Goal: Check status: Check status

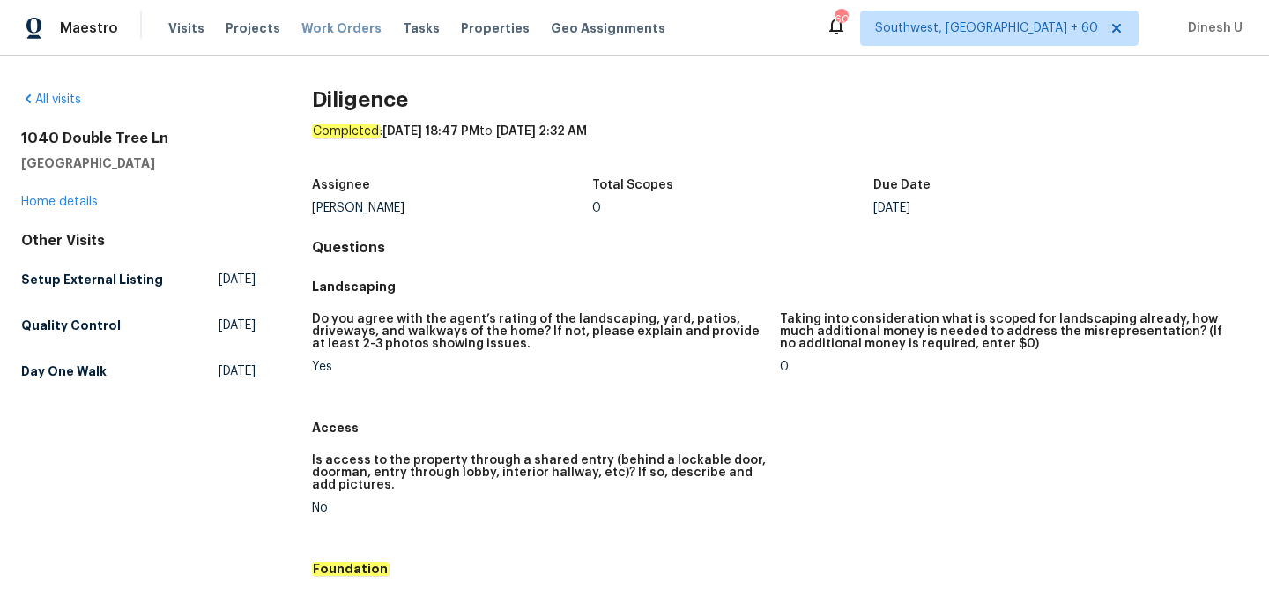
click at [323, 36] on span "Work Orders" at bounding box center [341, 28] width 80 height 18
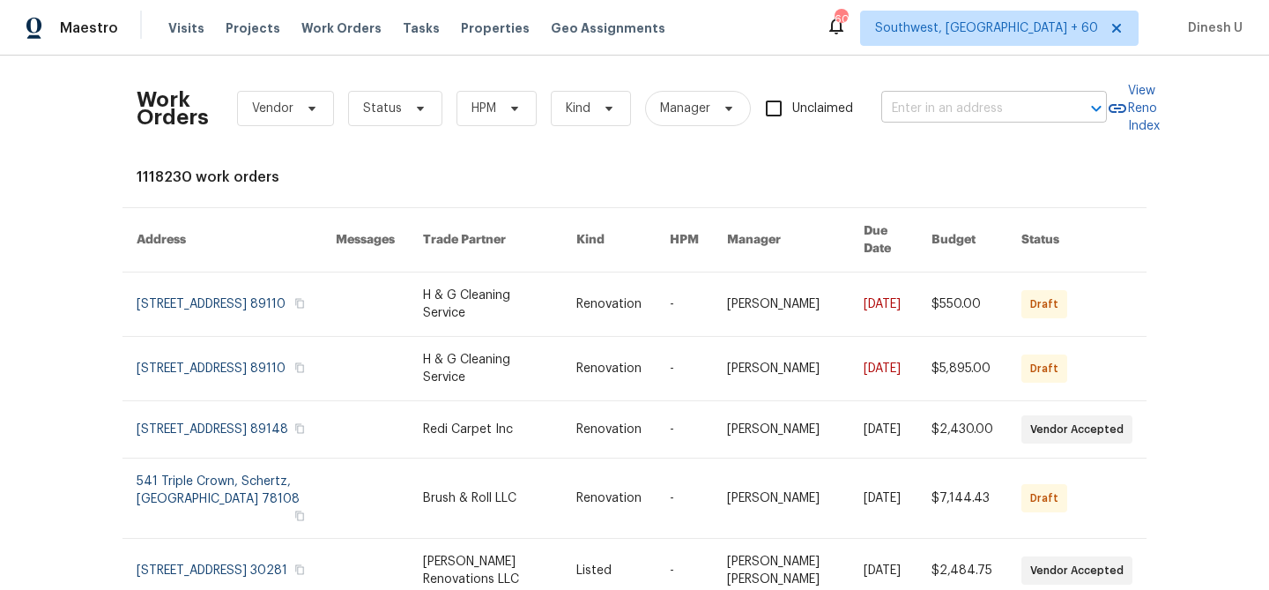
click at [925, 105] on input "text" at bounding box center [969, 108] width 176 height 27
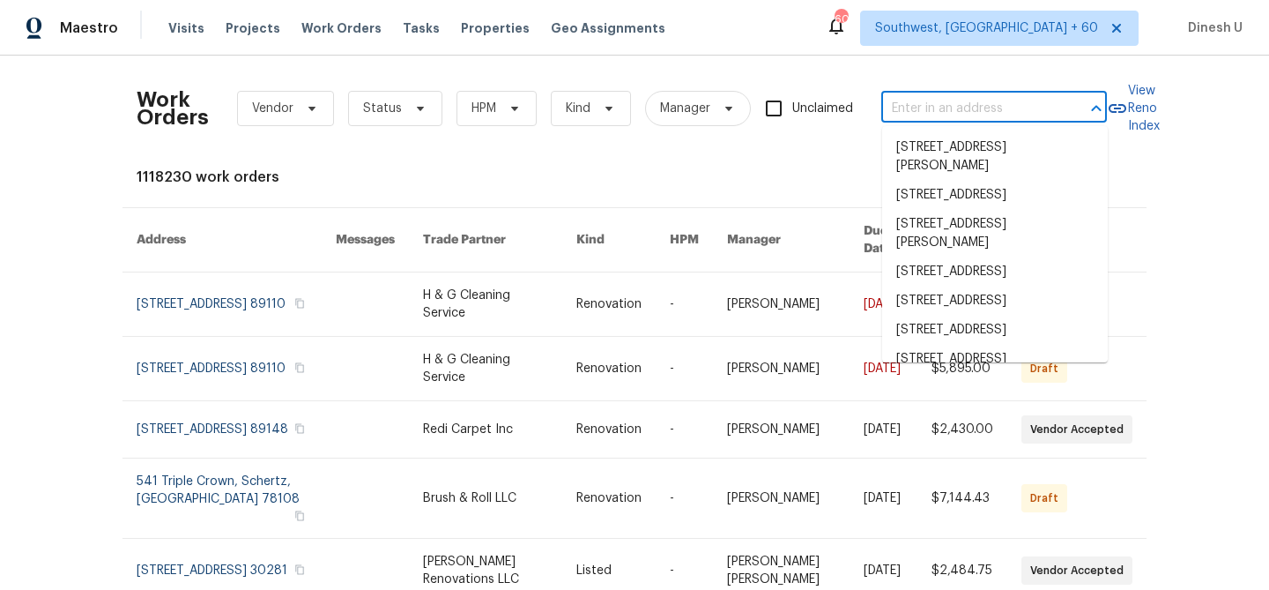
paste input "[STREET_ADDRESS]"
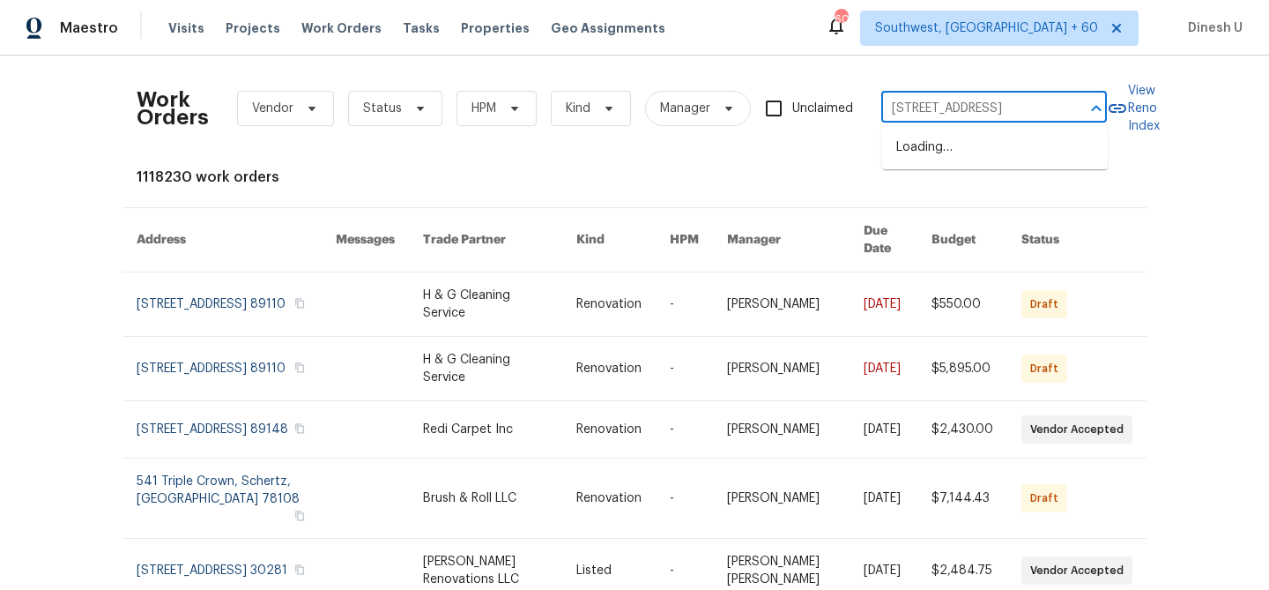
type input "[STREET_ADDRESS]"
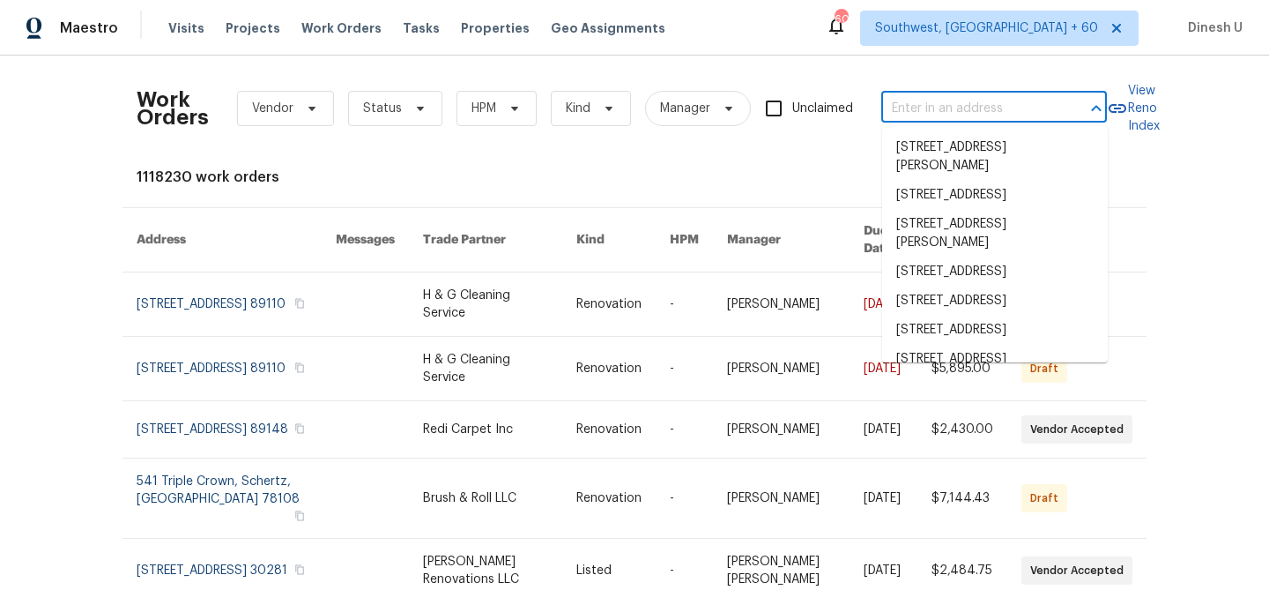
click at [910, 114] on input "text" at bounding box center [969, 108] width 176 height 27
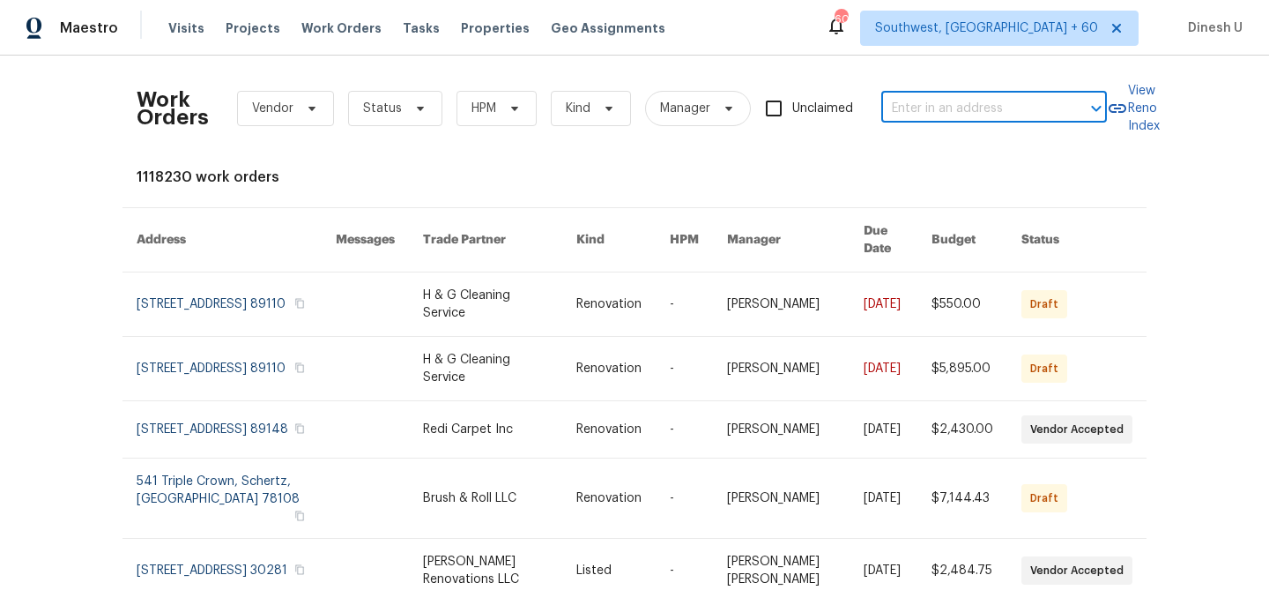
paste input "[STREET_ADDRESS]"
type input "[STREET_ADDRESS]"
click at [934, 153] on li "[STREET_ADDRESS]" at bounding box center [995, 147] width 226 height 29
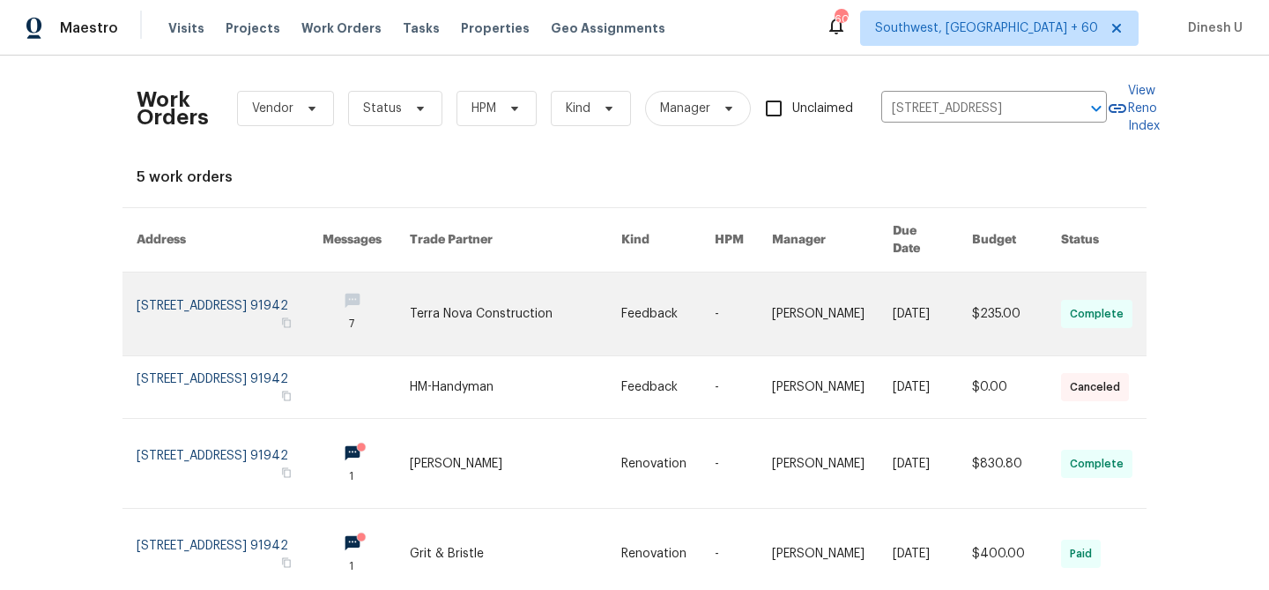
click at [182, 293] on link at bounding box center [230, 313] width 186 height 83
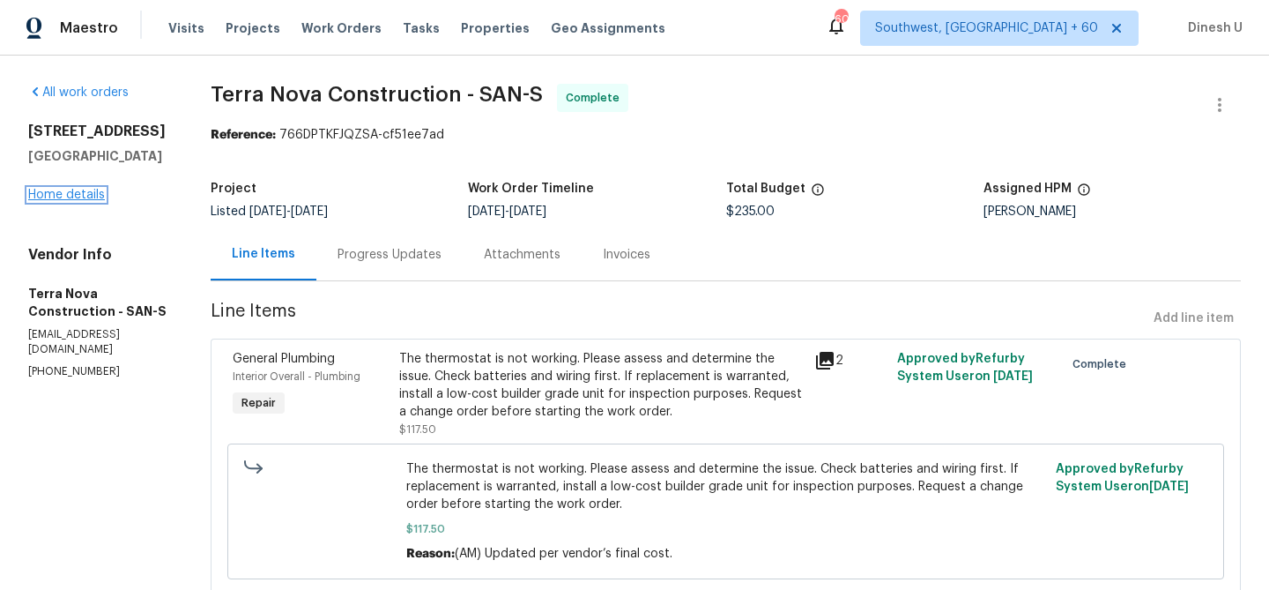
click at [41, 196] on link "Home details" at bounding box center [66, 195] width 77 height 12
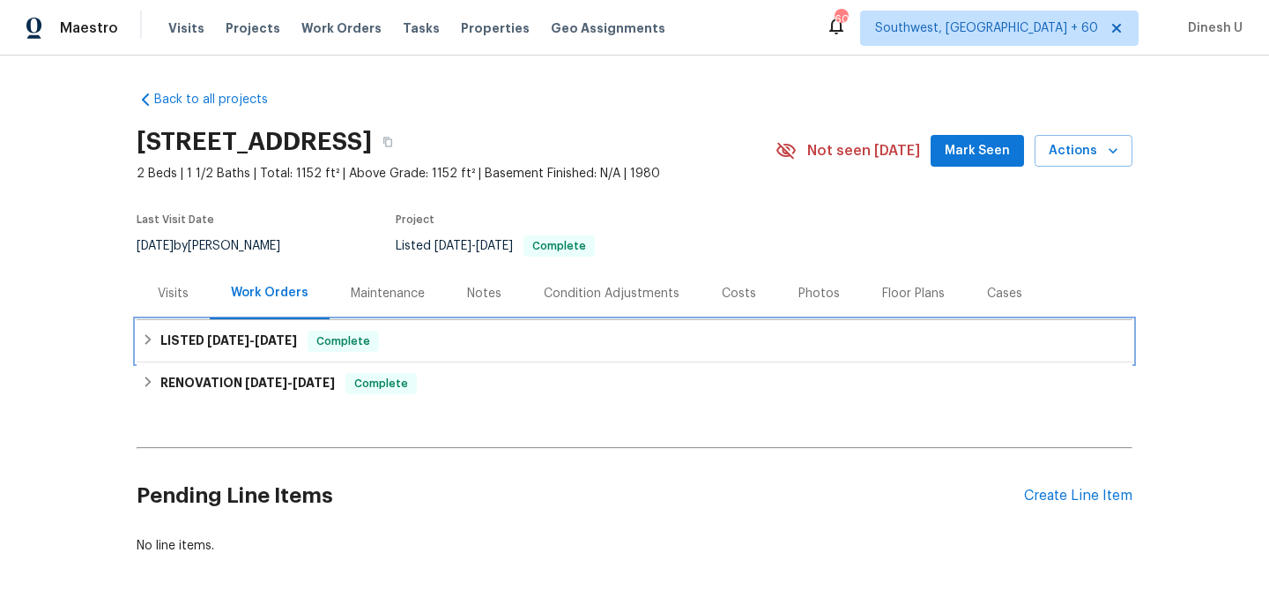
click at [266, 338] on span "[DATE]" at bounding box center [276, 340] width 42 height 12
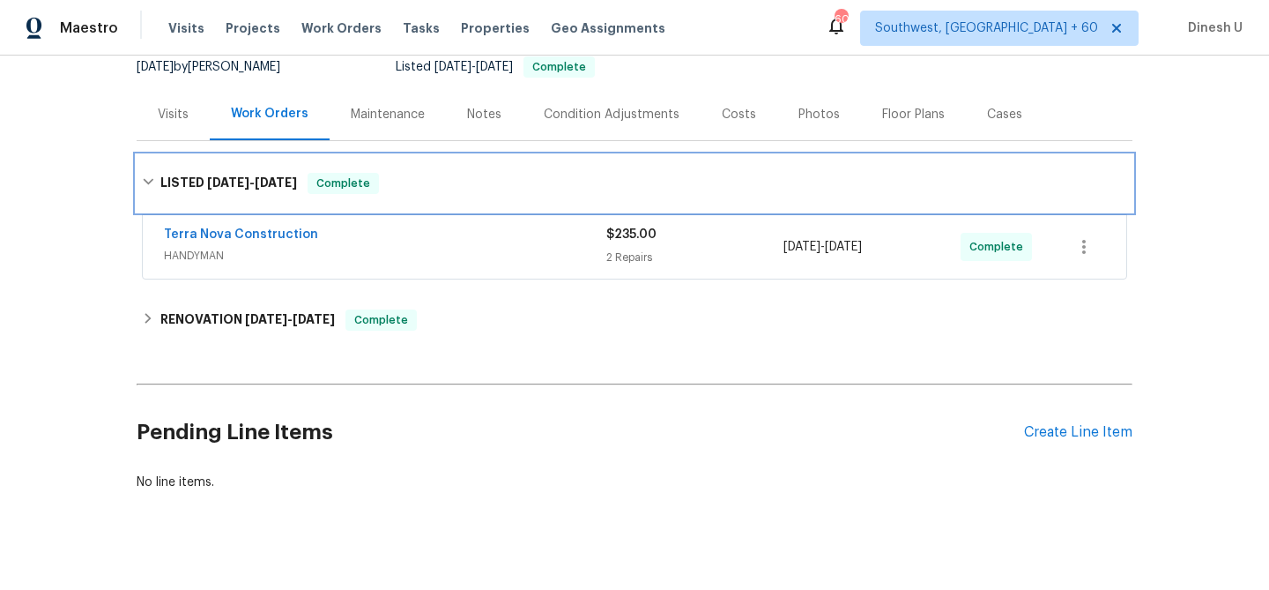
scroll to position [195, 0]
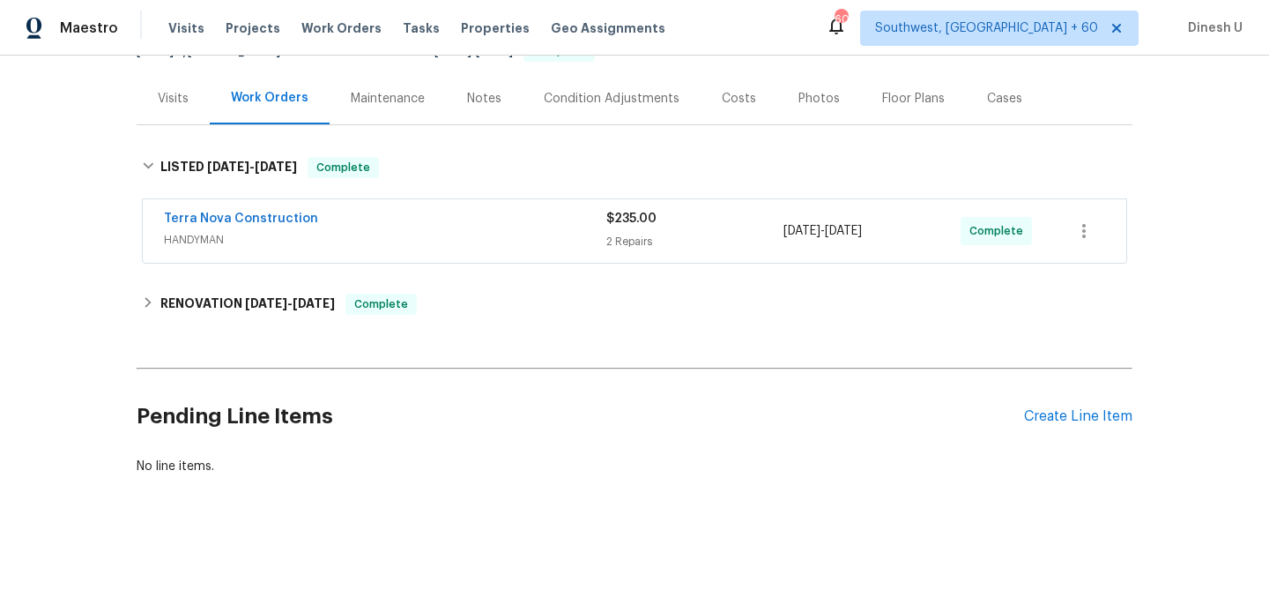
click at [614, 229] on div "$235.00 2 Repairs" at bounding box center [694, 231] width 177 height 42
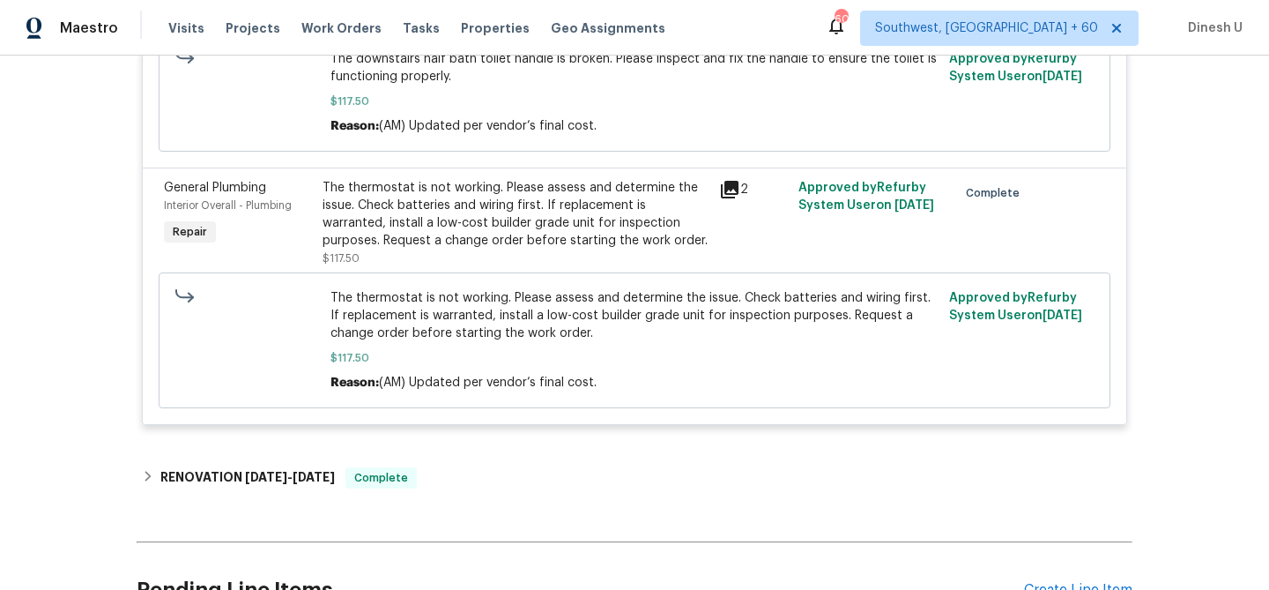
scroll to position [0, 0]
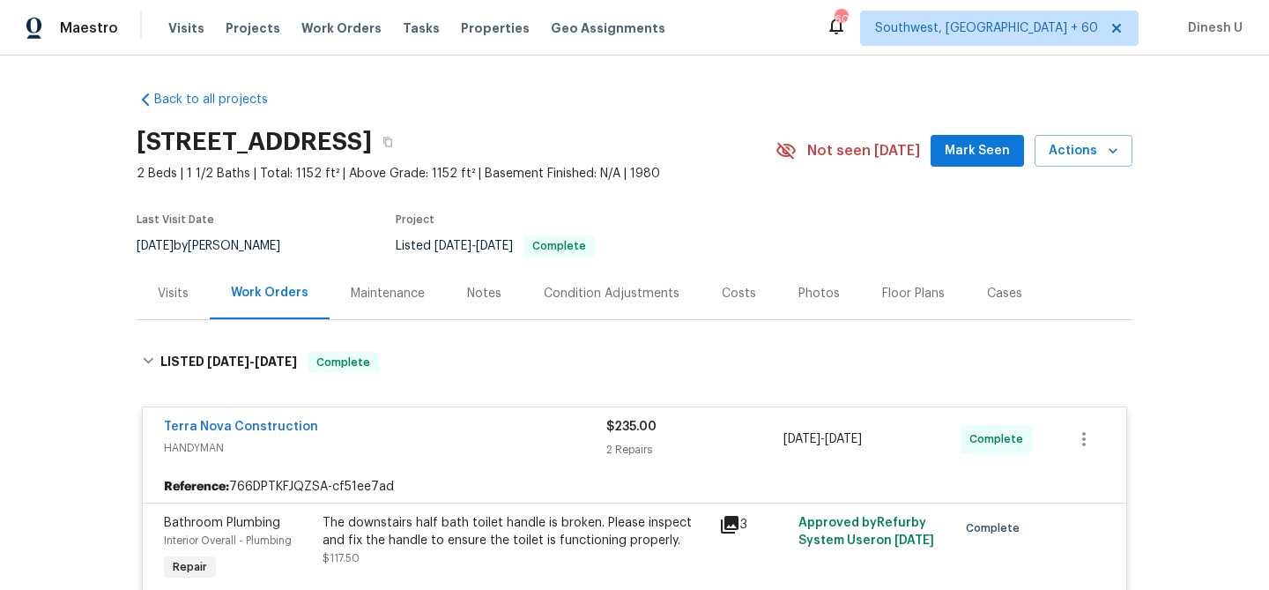
click at [180, 285] on div "Visits" at bounding box center [173, 294] width 31 height 18
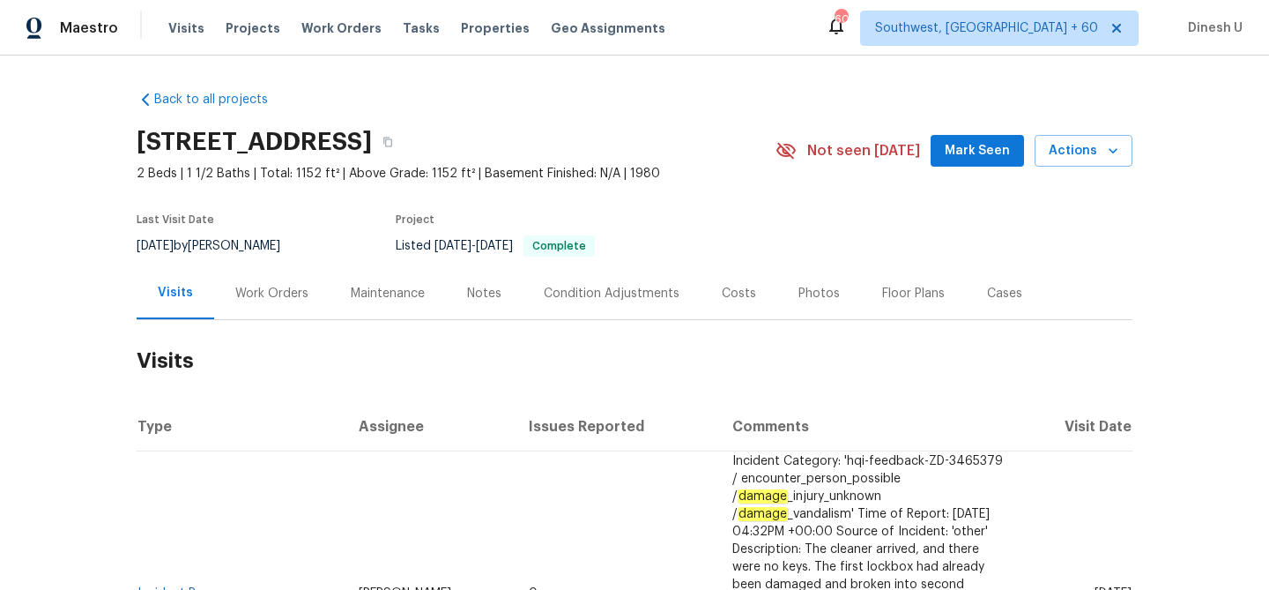
click at [264, 294] on div "Work Orders" at bounding box center [271, 294] width 73 height 18
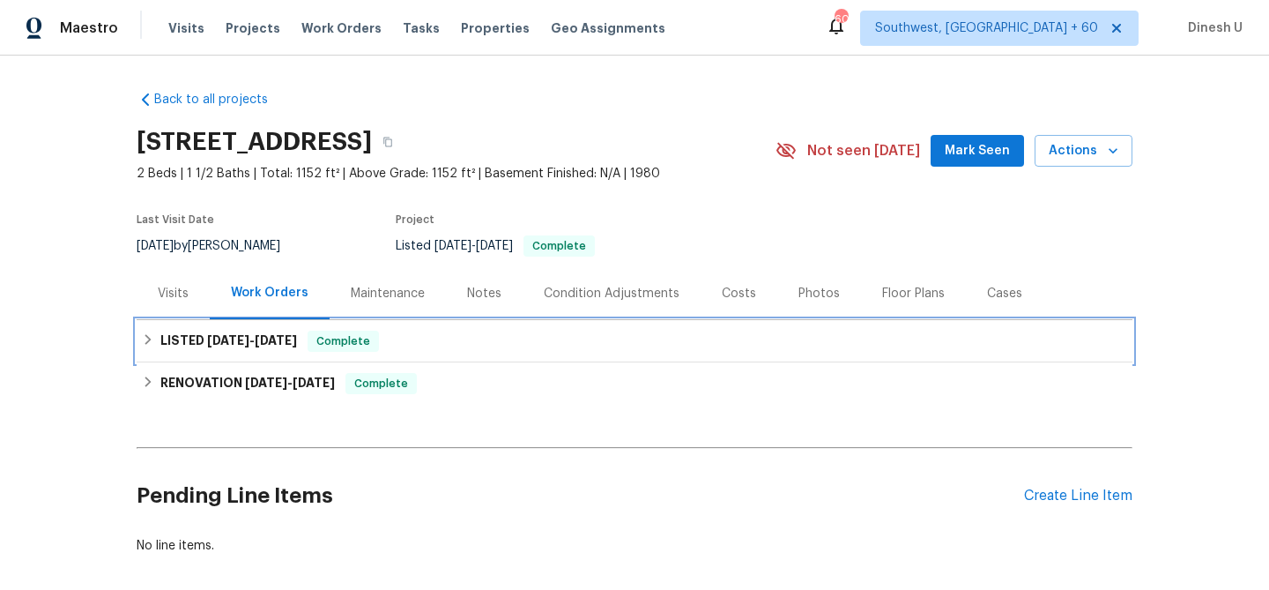
click at [288, 338] on span "[DATE]" at bounding box center [276, 340] width 42 height 12
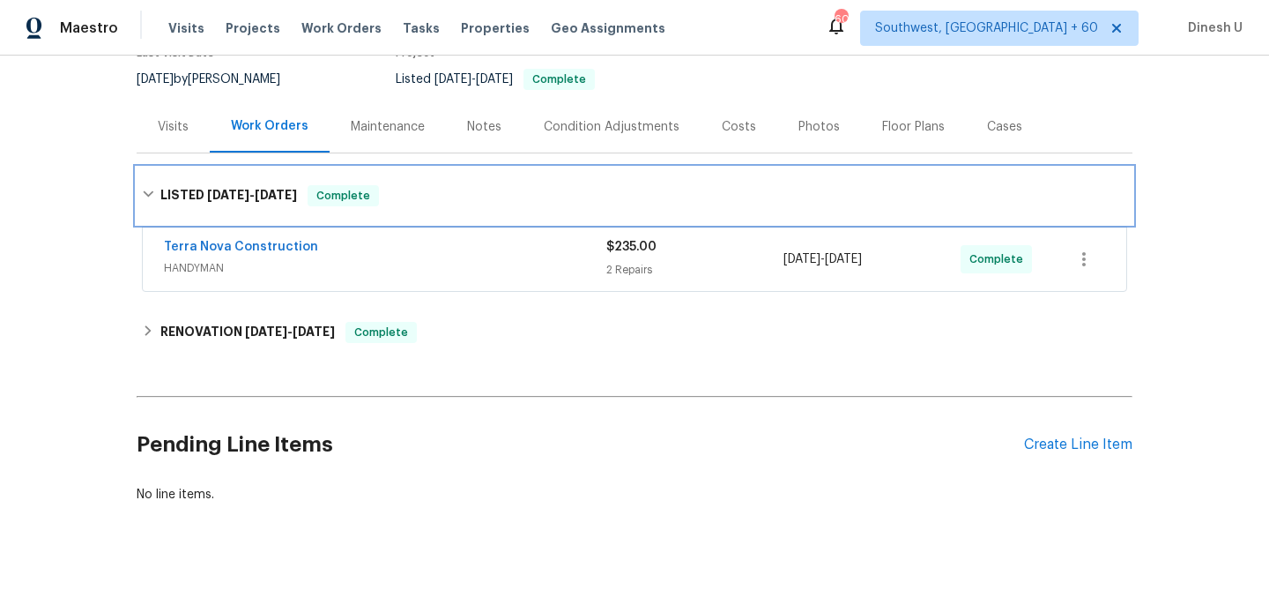
scroll to position [195, 0]
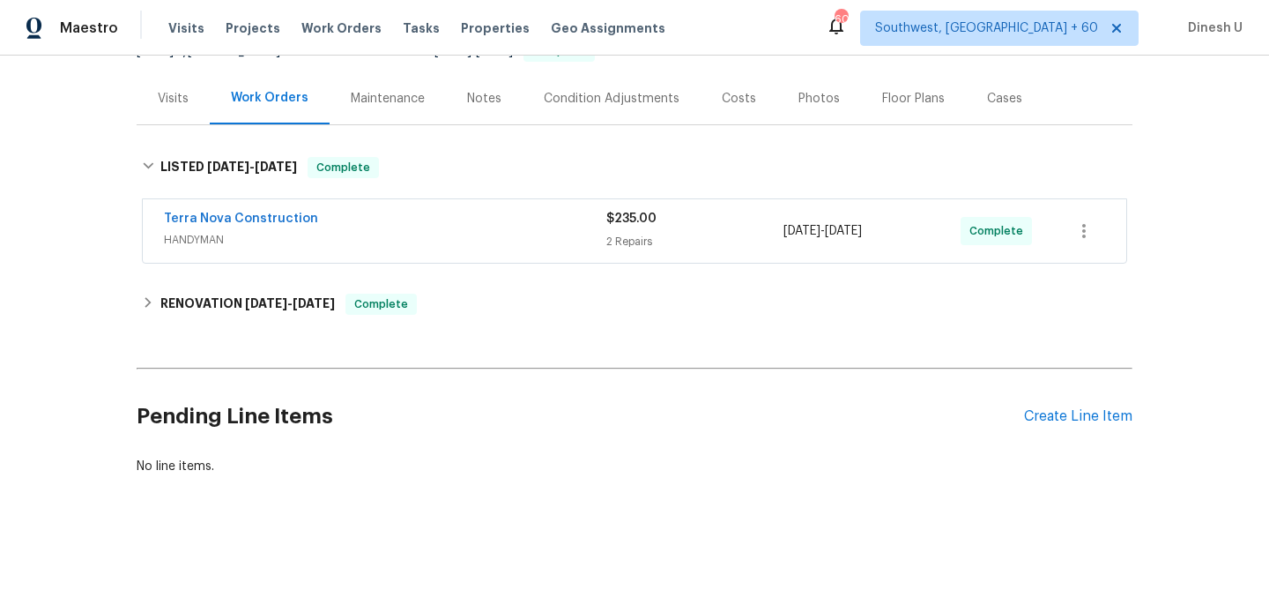
click at [626, 244] on div "2 Repairs" at bounding box center [694, 242] width 177 height 18
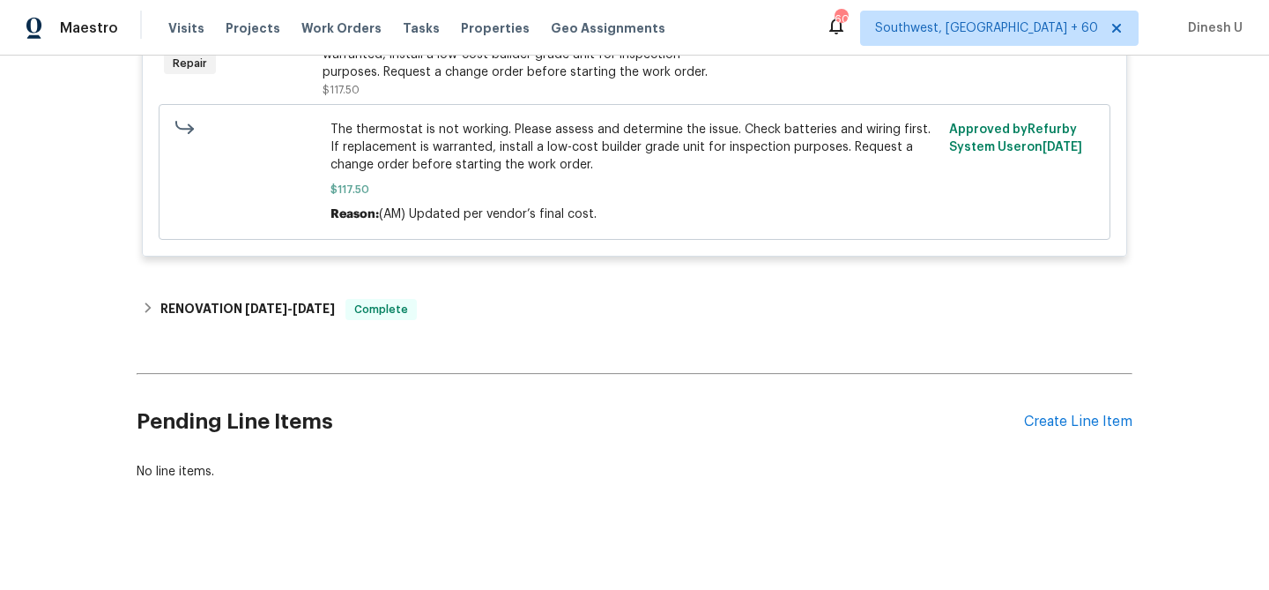
scroll to position [733, 0]
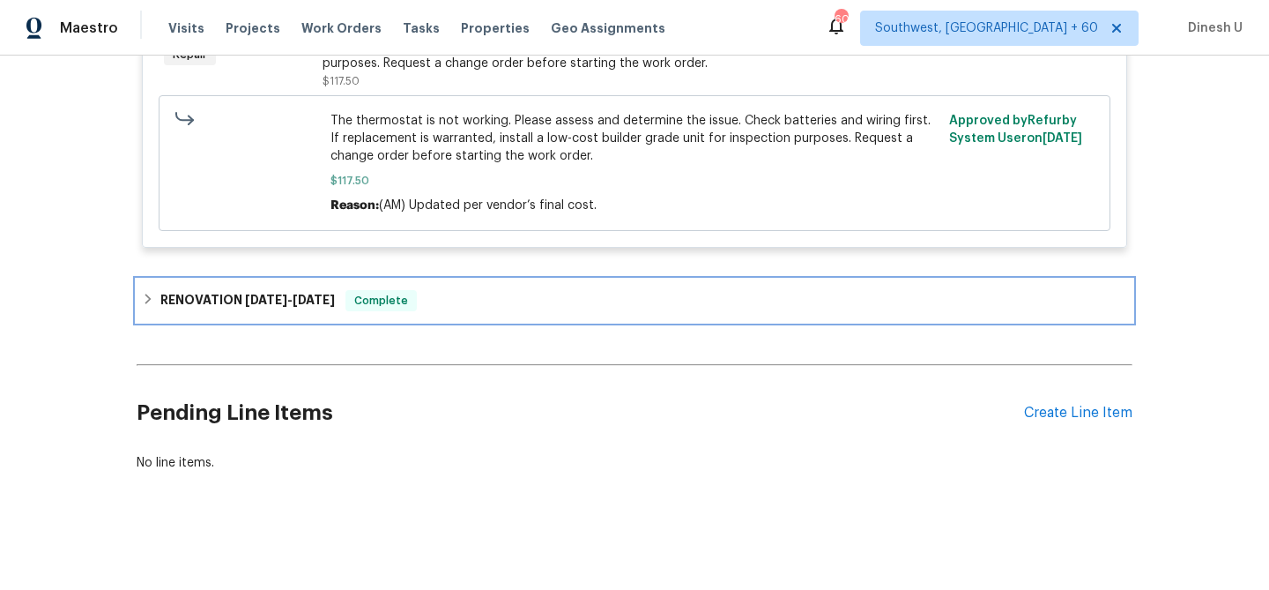
click at [305, 301] on span "[DATE]" at bounding box center [314, 299] width 42 height 12
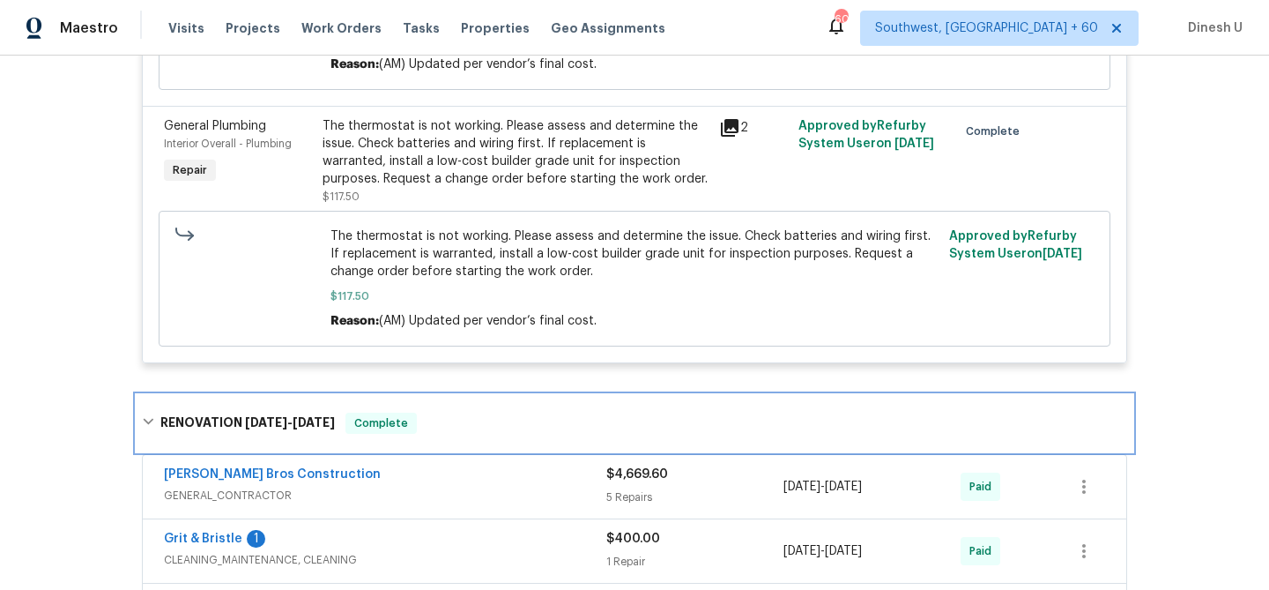
scroll to position [613, 0]
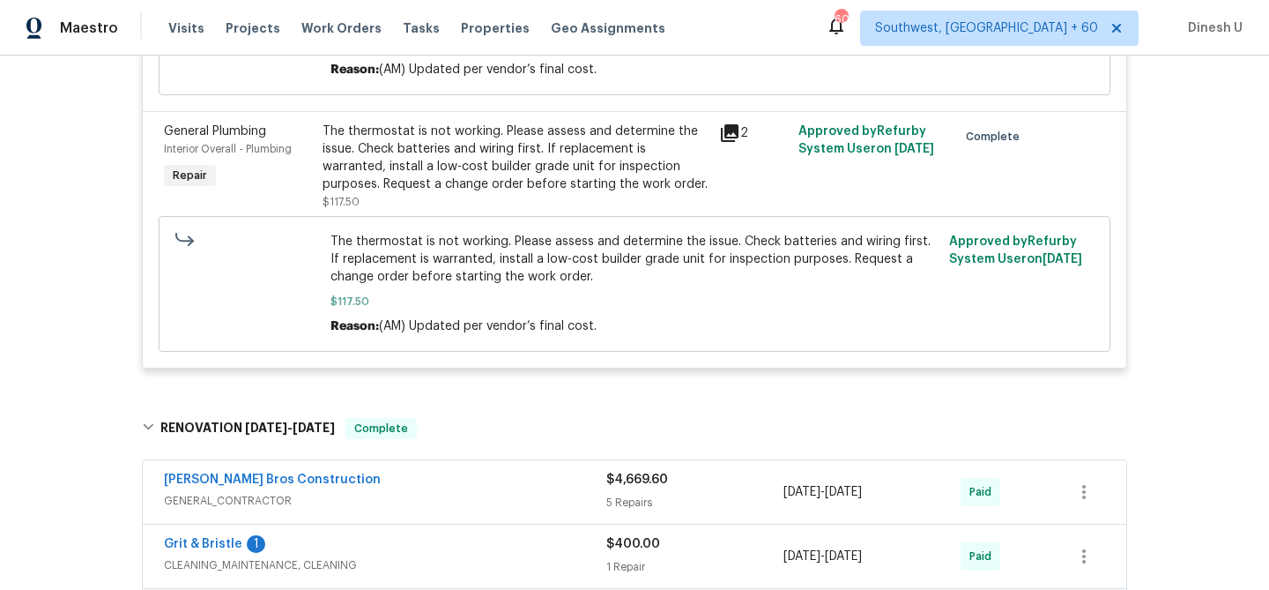
click at [738, 145] on div "2" at bounding box center [753, 166] width 79 height 99
click at [724, 130] on icon at bounding box center [730, 133] width 18 height 18
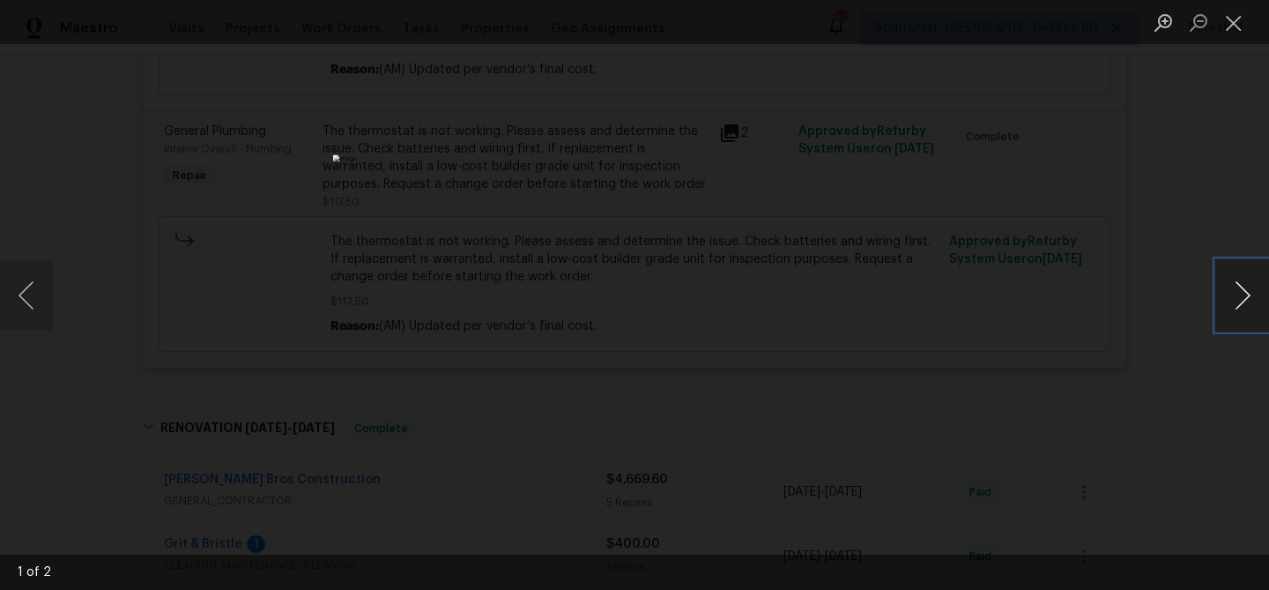
click at [1231, 293] on button "Next image" at bounding box center [1242, 295] width 53 height 71
click at [1235, 22] on button "Close lightbox" at bounding box center [1233, 22] width 35 height 31
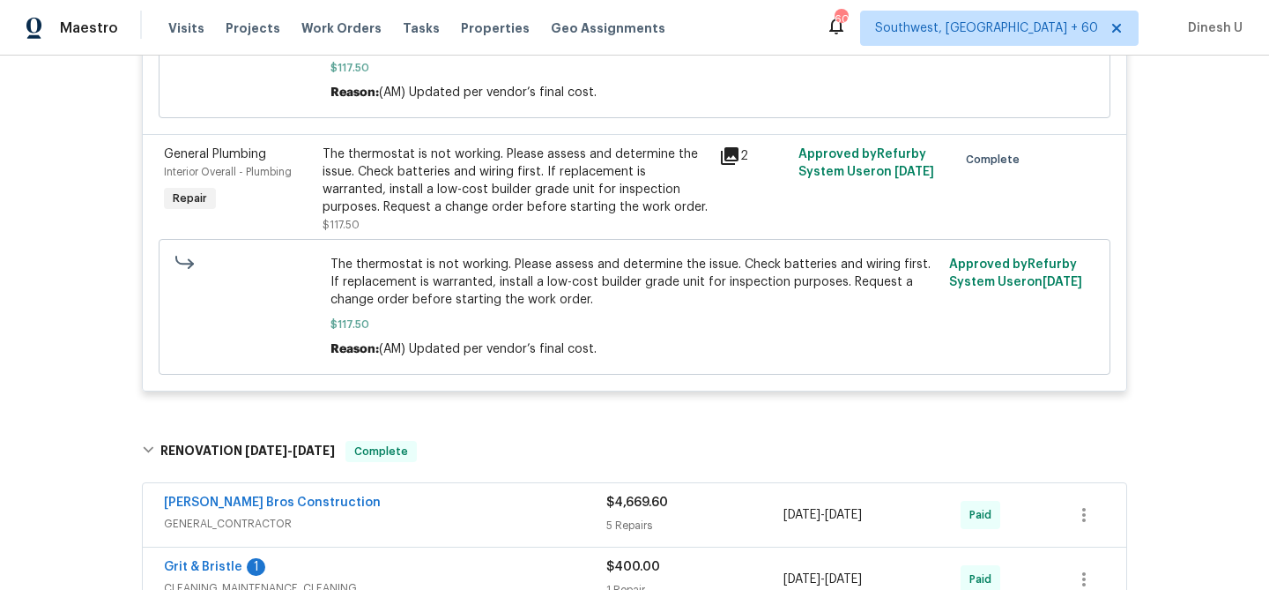
scroll to position [587, 0]
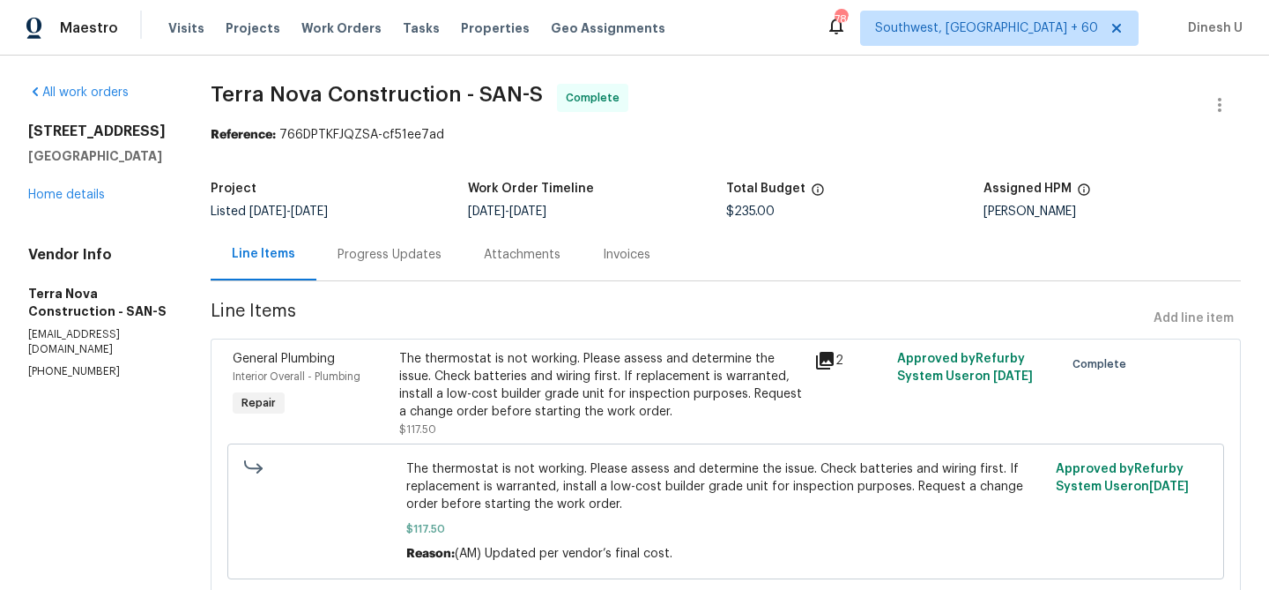
click at [404, 236] on div "Progress Updates" at bounding box center [389, 254] width 146 height 52
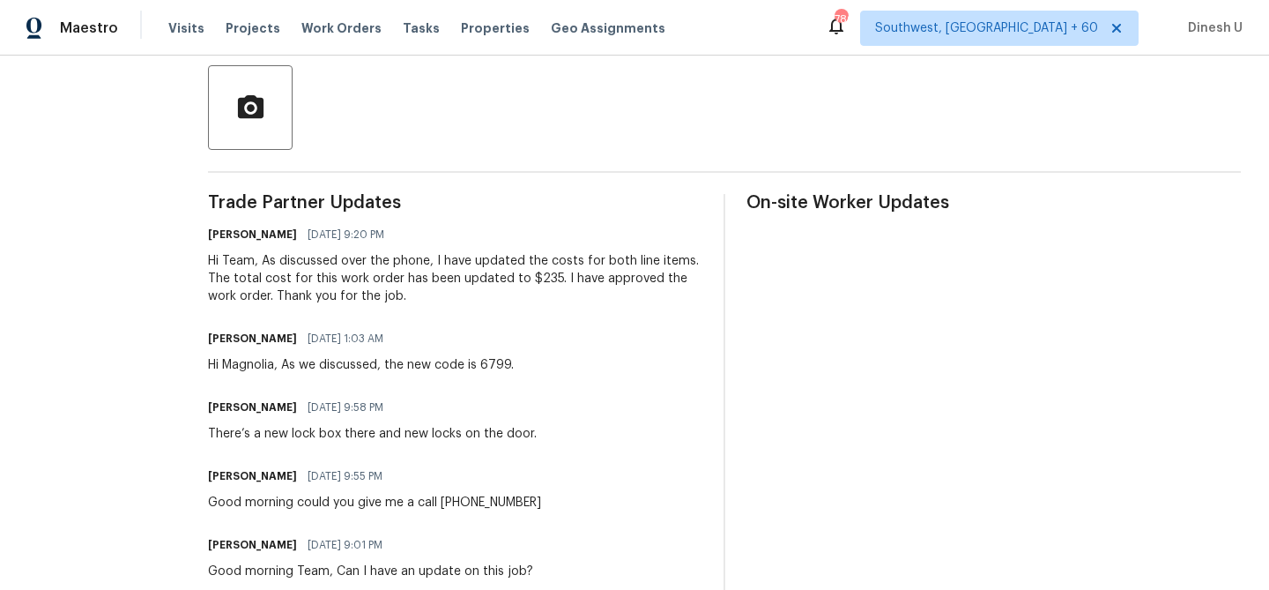
scroll to position [389, 0]
